Goal: Task Accomplishment & Management: Use online tool/utility

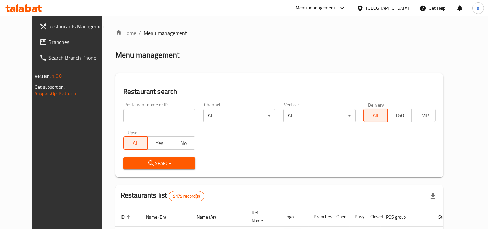
click at [227, 60] on div "Home / Menu management Menu management Restaurant search Restaurant name or ID …" at bounding box center [280, 233] width 328 height 408
click at [116, 30] on link "Home" at bounding box center [126, 33] width 21 height 8
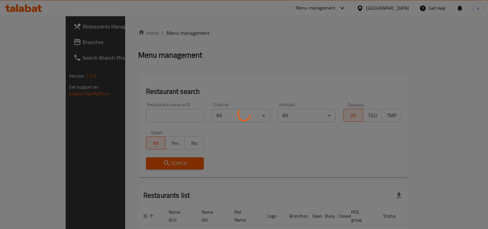
click at [45, 49] on div at bounding box center [244, 114] width 488 height 229
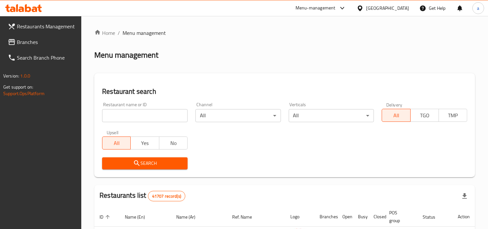
click at [57, 47] on link "Branches" at bounding box center [42, 42] width 79 height 16
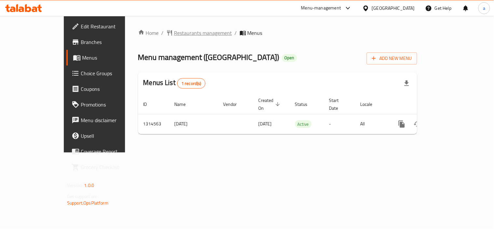
click at [178, 29] on span "Restaurants management" at bounding box center [203, 33] width 58 height 8
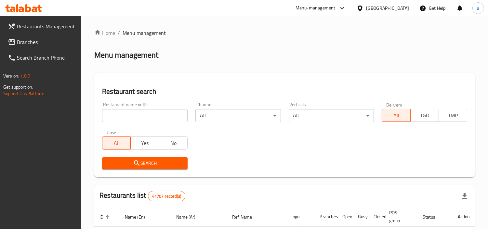
click at [157, 118] on input "search" at bounding box center [145, 115] width 86 height 13
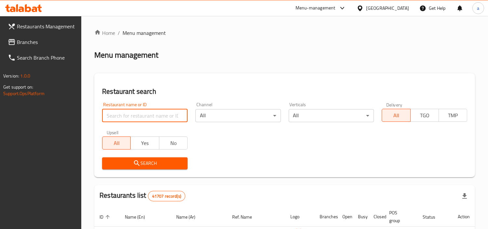
paste input "706739"
type input "706739"
click button "Search" at bounding box center [145, 163] width 86 height 12
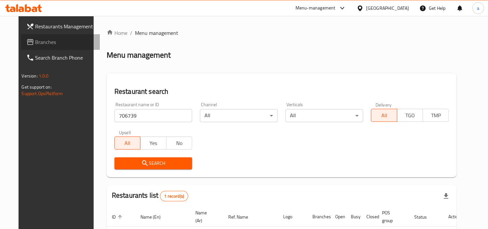
click at [35, 42] on span "Branches" at bounding box center [65, 42] width 60 height 8
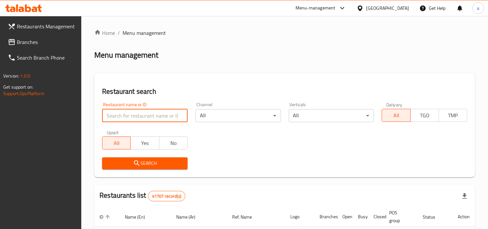
click at [119, 114] on input "search" at bounding box center [145, 115] width 86 height 13
paste input "706739"
type input "706739"
click button "Search" at bounding box center [145, 163] width 86 height 12
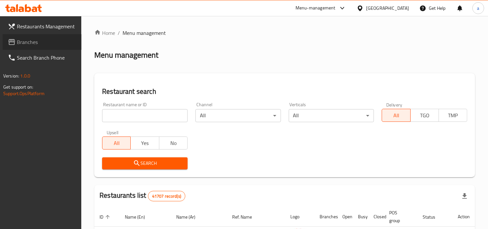
click at [46, 42] on span "Branches" at bounding box center [47, 42] width 60 height 8
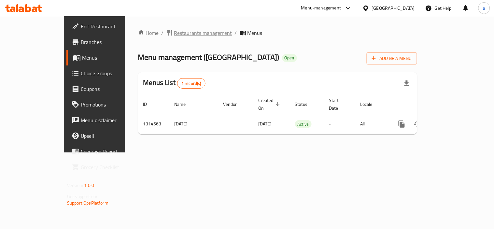
click at [174, 33] on span "Restaurants management" at bounding box center [203, 33] width 58 height 8
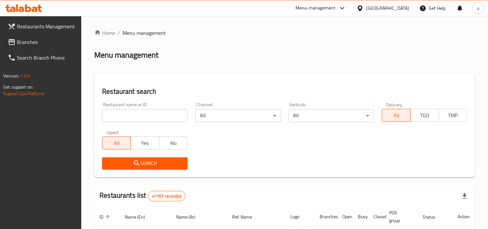
click at [144, 115] on input "search" at bounding box center [145, 115] width 86 height 13
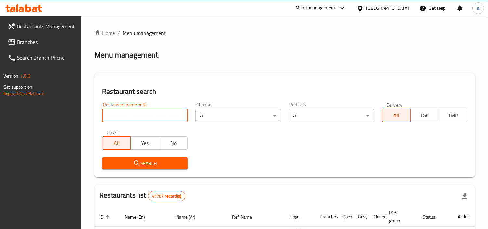
paste input "706739"
type input "706739"
click button "Search" at bounding box center [145, 163] width 86 height 12
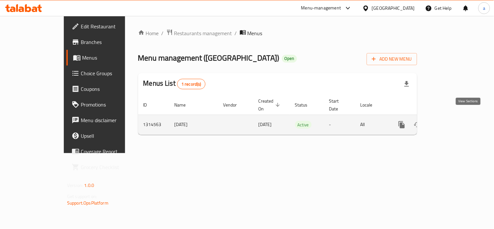
click at [456, 117] on link "enhanced table" at bounding box center [449, 125] width 16 height 16
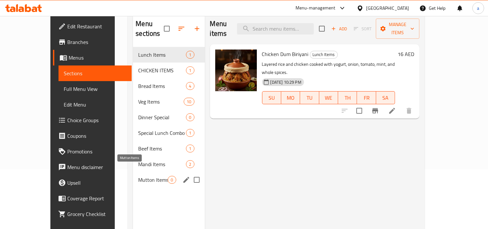
scroll to position [91, 0]
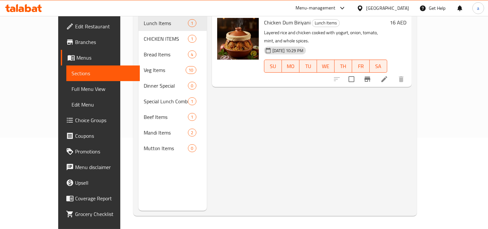
click at [403, 6] on div "[GEOGRAPHIC_DATA]" at bounding box center [387, 8] width 43 height 7
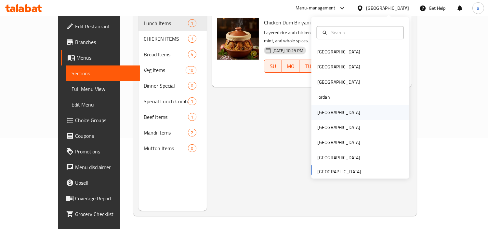
click at [323, 110] on div "Kuwait" at bounding box center [339, 112] width 43 height 7
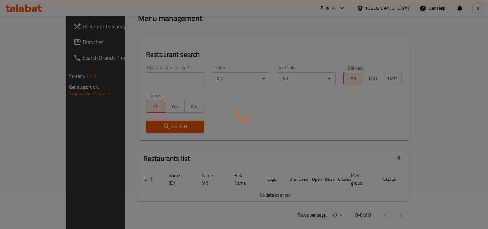
scroll to position [91, 0]
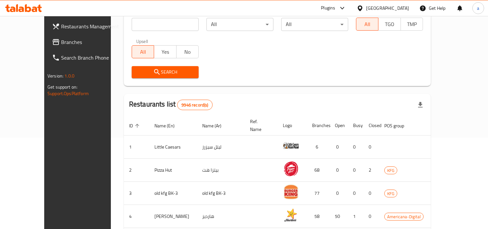
click at [61, 43] on span "Branches" at bounding box center [91, 42] width 60 height 8
